Goal: Task Accomplishment & Management: Complete application form

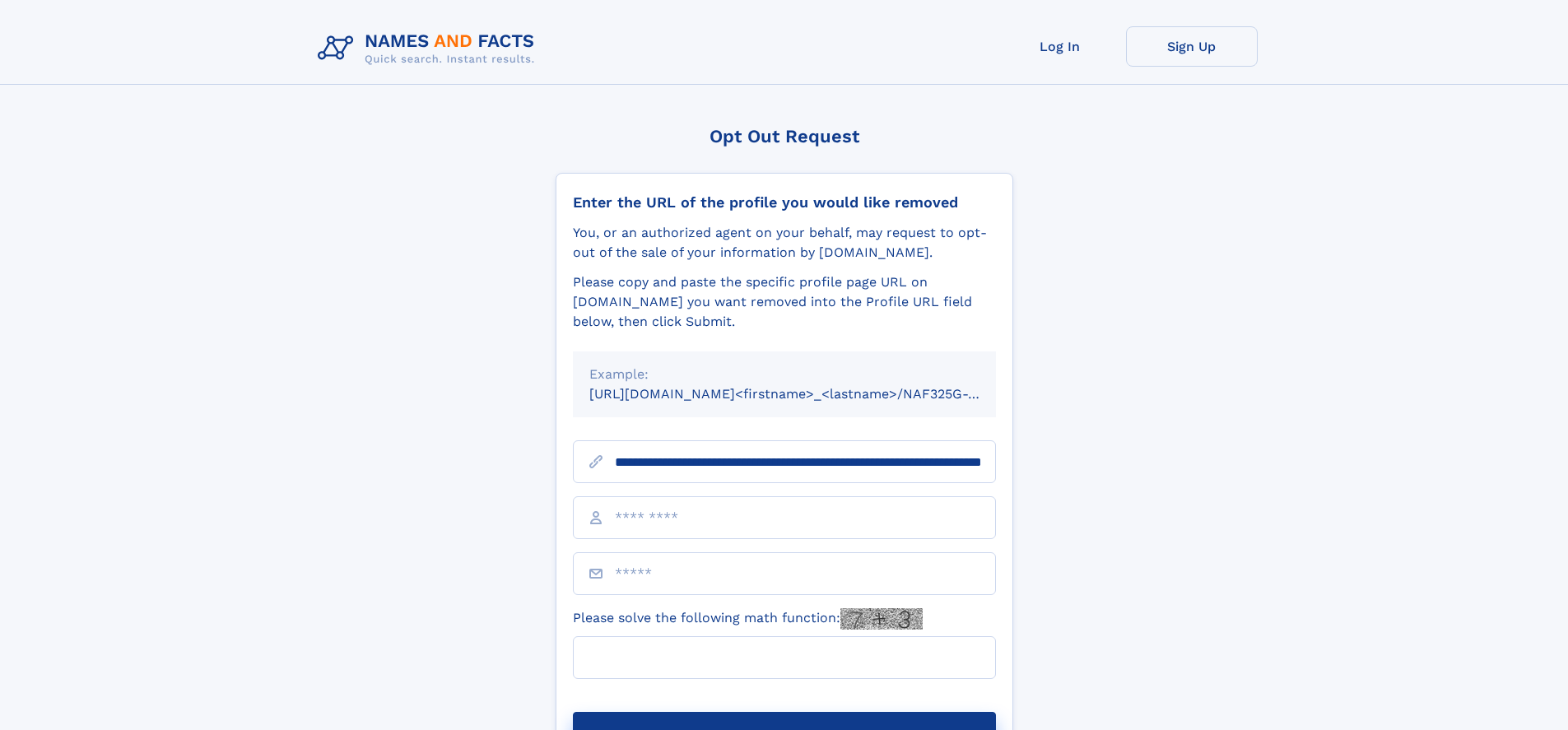
scroll to position [0, 166]
type input "**********"
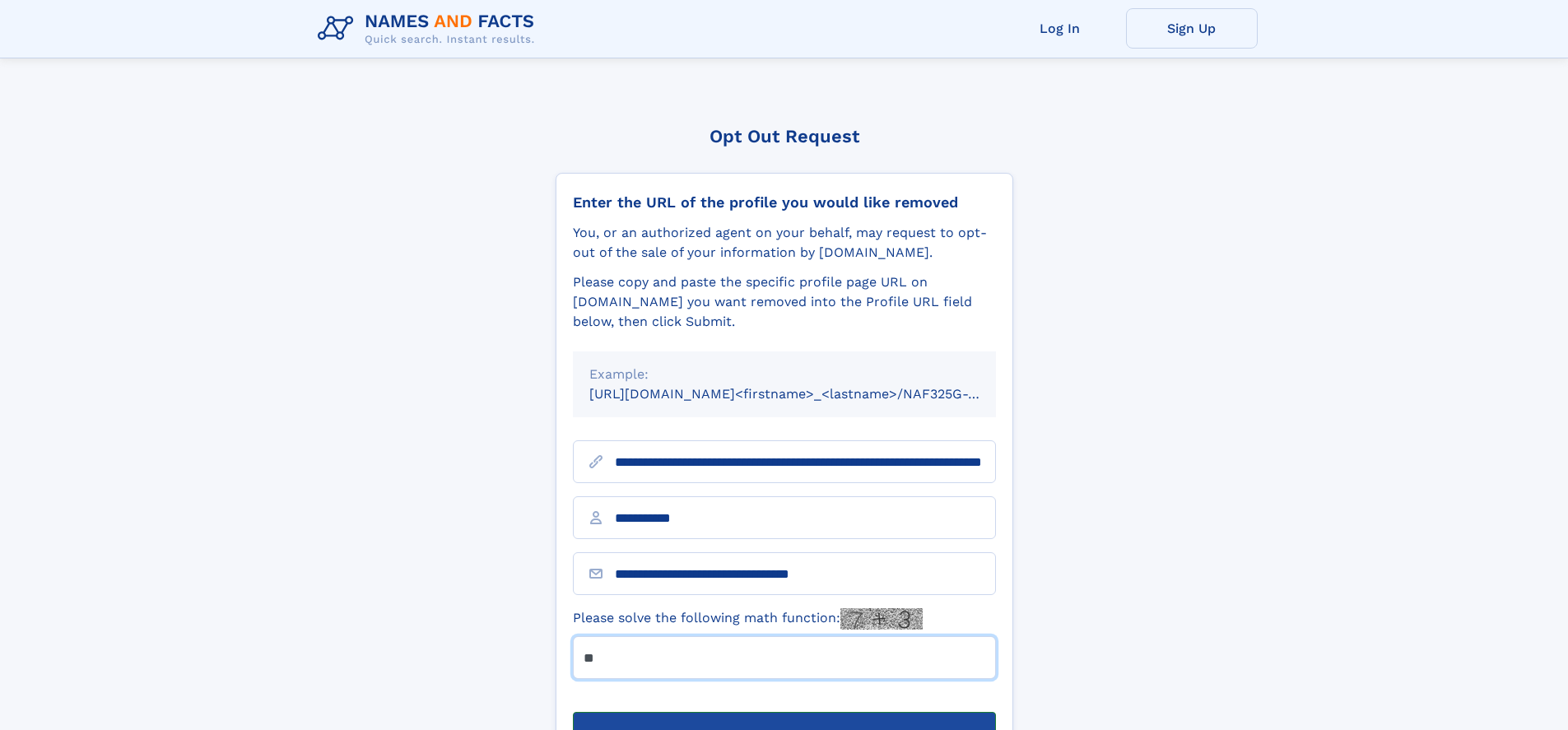
type input "**"
click at [783, 712] on button "Submit Opt Out Request" at bounding box center [784, 738] width 423 height 52
